Goal: Use online tool/utility: Utilize a website feature to perform a specific function

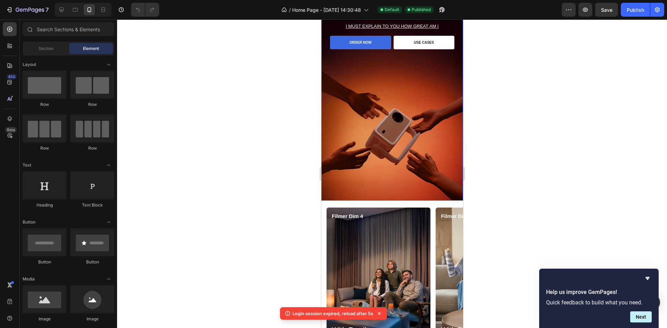
scroll to position [66, 0]
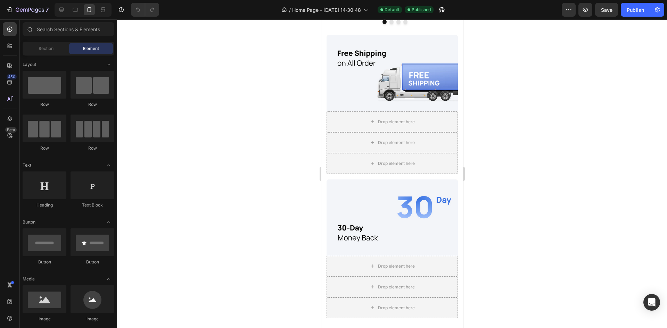
scroll to position [425, 0]
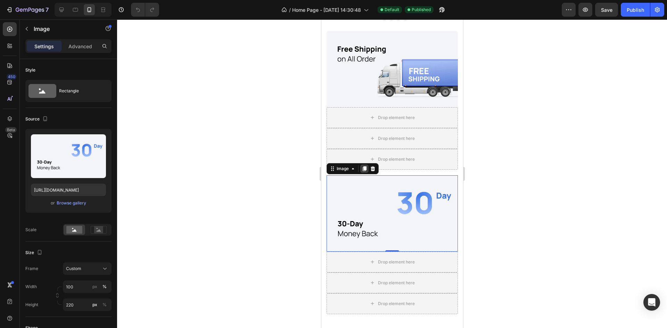
click at [363, 171] on icon at bounding box center [364, 168] width 4 height 5
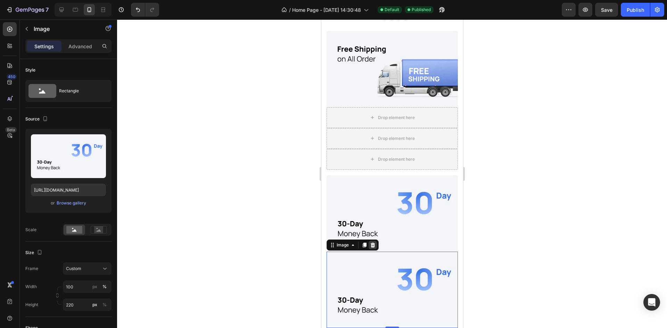
click at [372, 244] on icon at bounding box center [372, 245] width 5 height 5
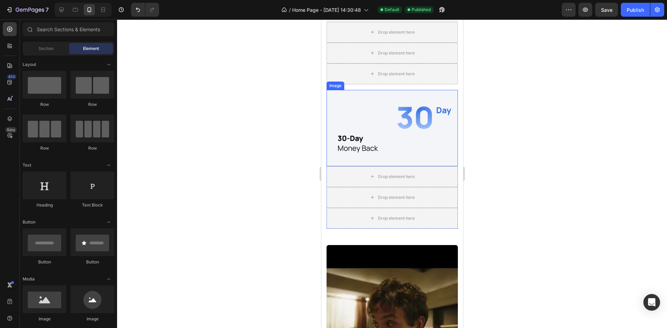
scroll to position [505, 0]
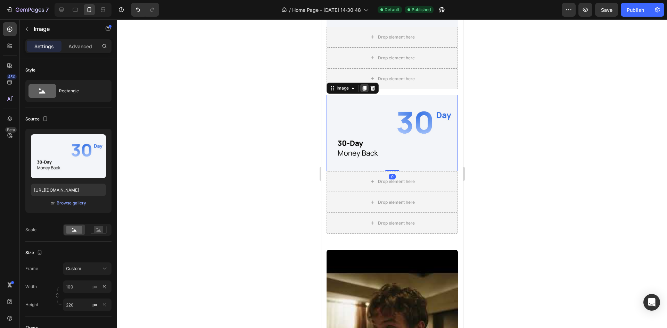
click at [364, 87] on icon at bounding box center [364, 88] width 4 height 5
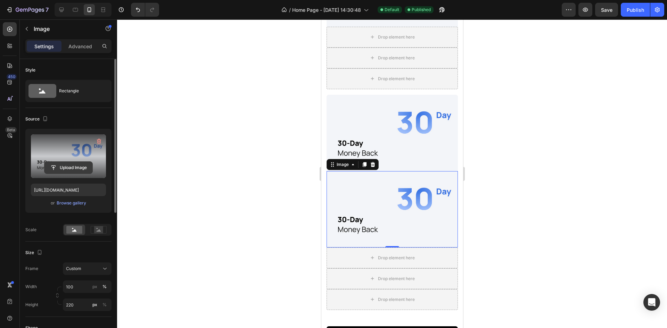
click at [67, 165] on input "file" at bounding box center [68, 168] width 48 height 12
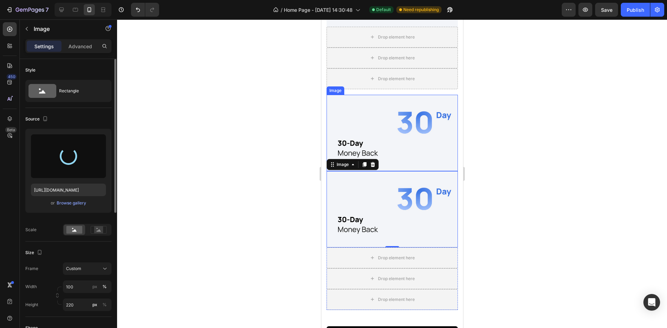
type input "[URL][DOMAIN_NAME]"
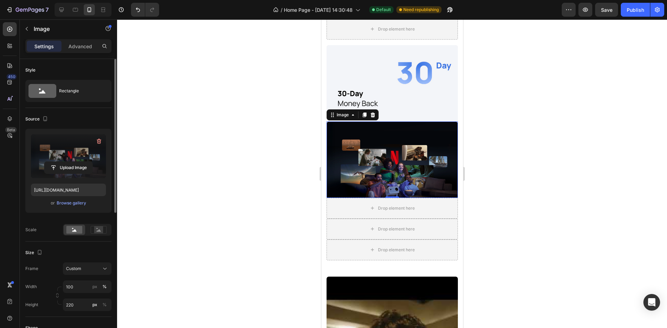
scroll to position [554, 0]
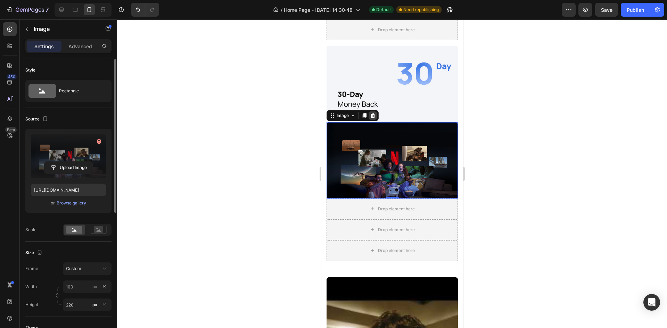
click at [373, 114] on icon at bounding box center [372, 115] width 5 height 5
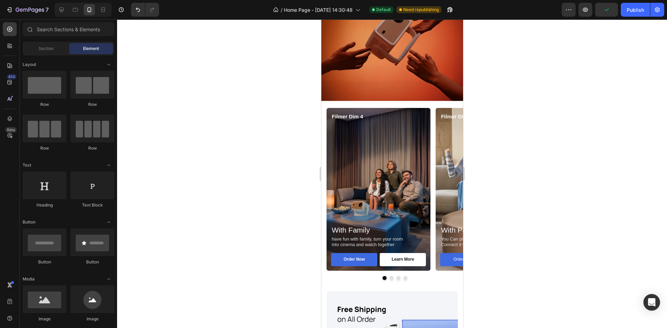
scroll to position [0, 0]
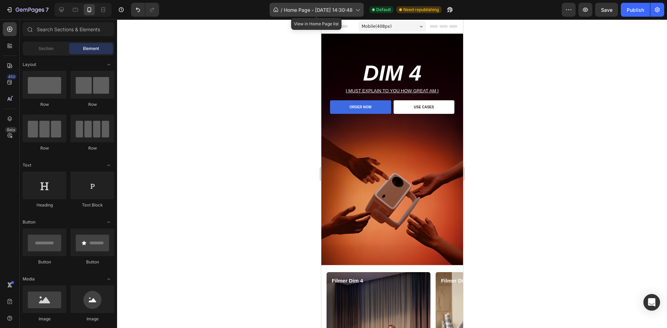
click at [314, 4] on div "/ Home Page - [DATE] 14:30:48" at bounding box center [317, 10] width 94 height 14
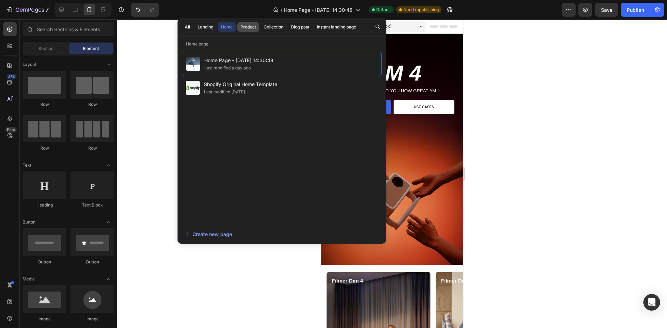
click at [251, 28] on div "Product" at bounding box center [248, 27] width 16 height 6
click at [153, 106] on div at bounding box center [392, 173] width 550 height 309
